Goal: Navigation & Orientation: Find specific page/section

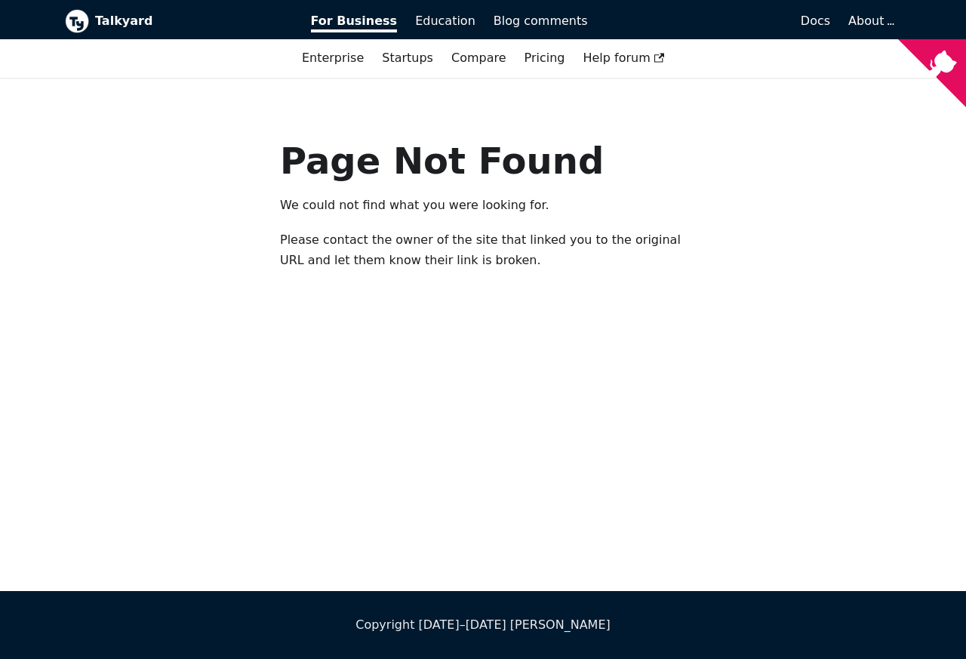
click at [537, 472] on div "Page Not Found We could not find what you were looking for. Please contact the …" at bounding box center [483, 334] width 966 height 513
